Goal: Information Seeking & Learning: Learn about a topic

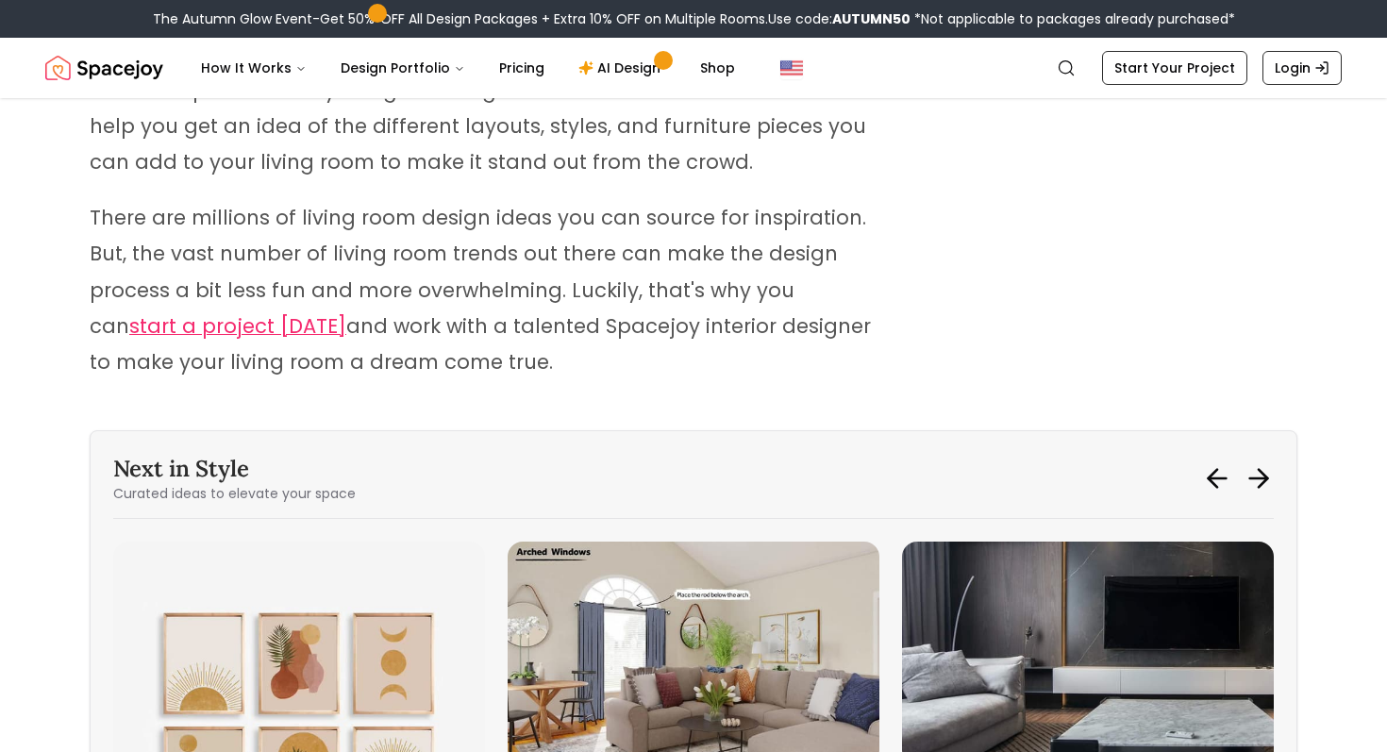
scroll to position [15234, 0]
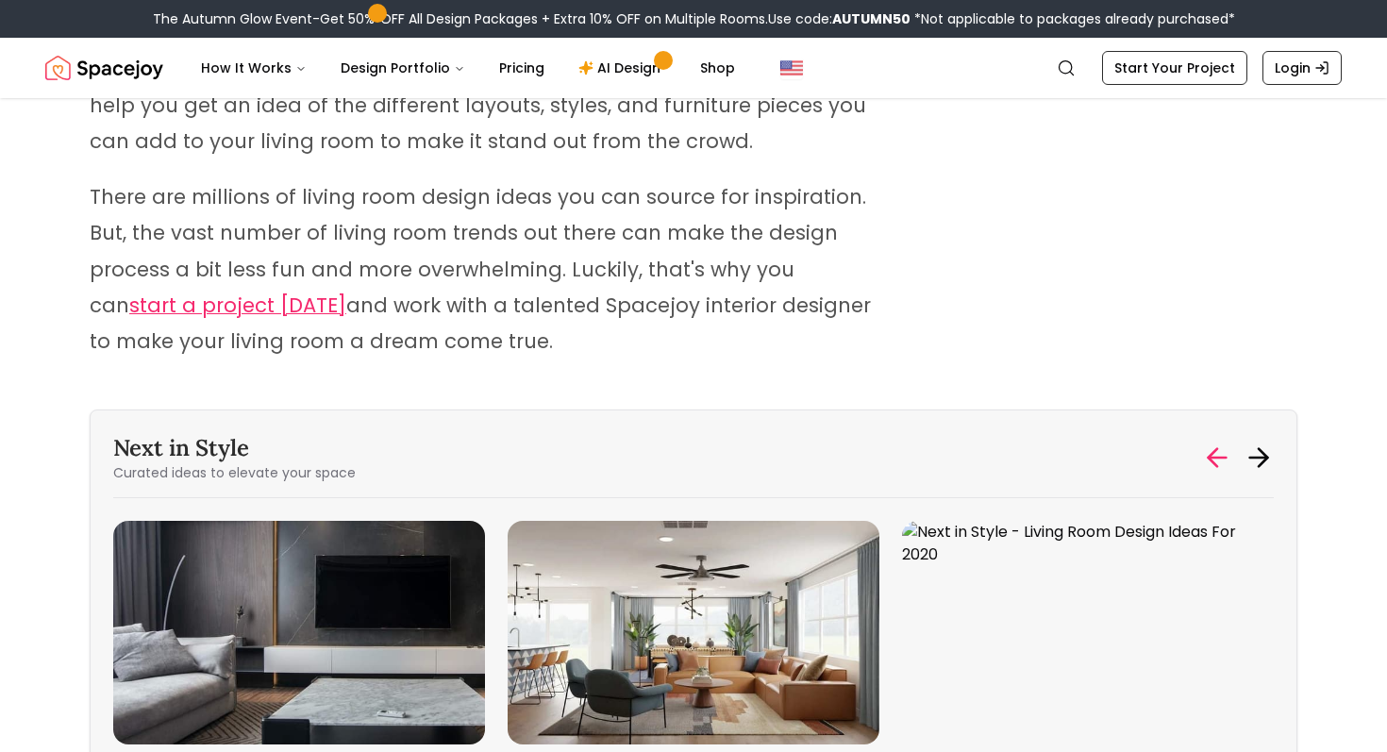
click at [1209, 458] on icon at bounding box center [1218, 458] width 18 height 0
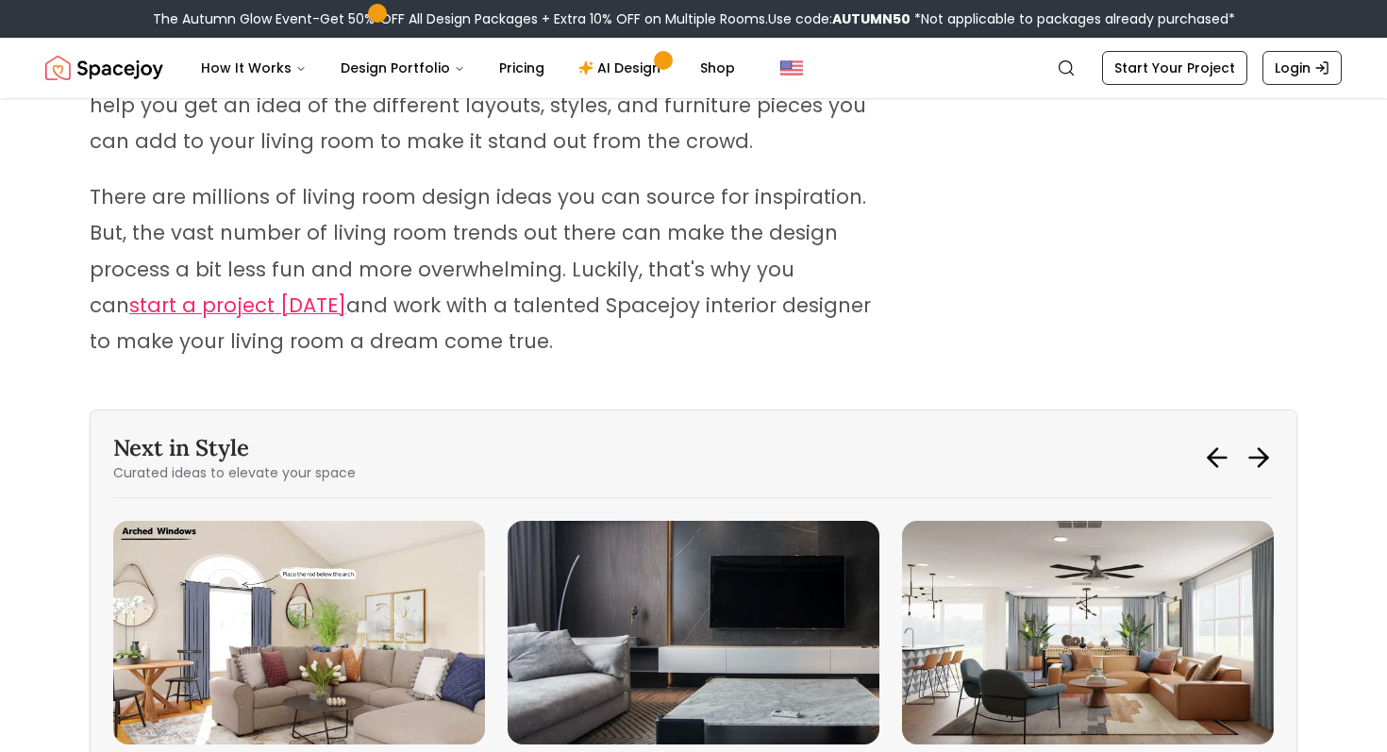
click at [319, 521] on img "4 / 6" at bounding box center [299, 632] width 372 height 223
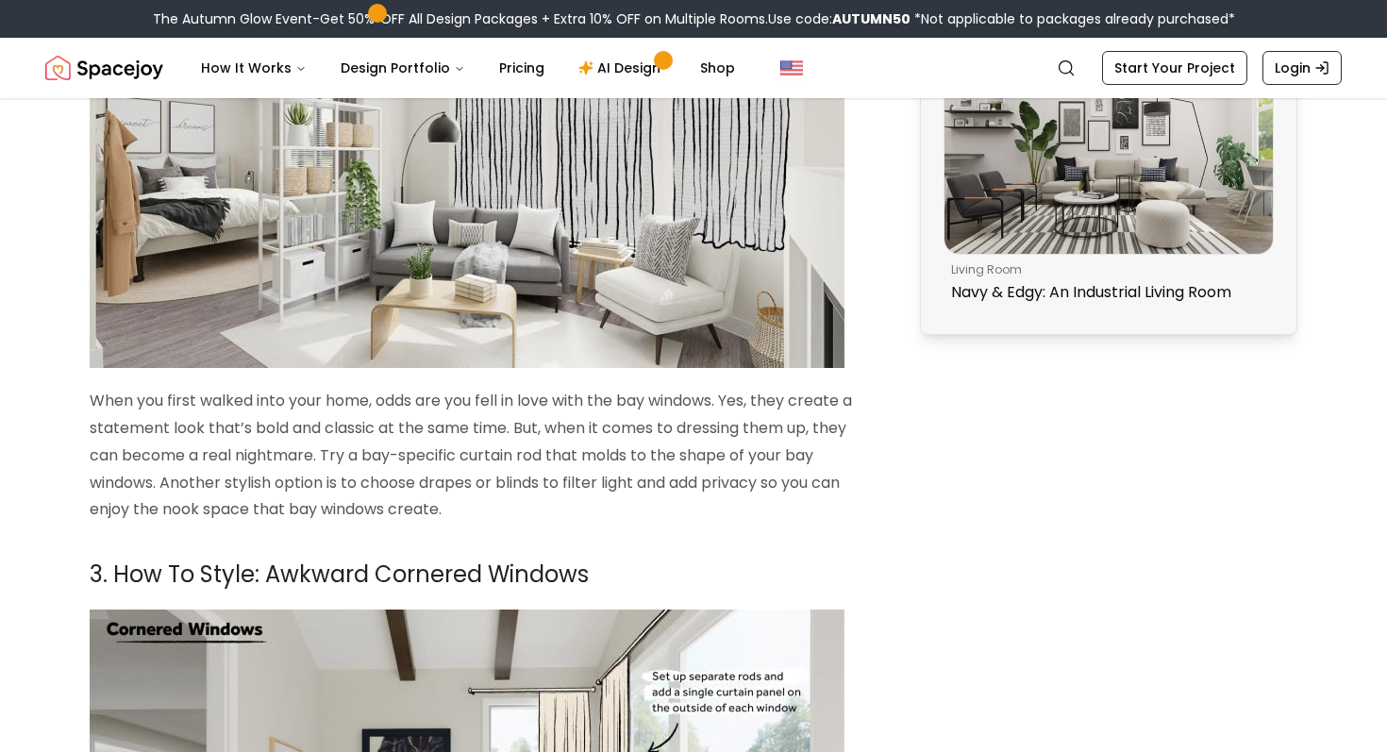
scroll to position [1736, 0]
